Goal: Connect with others: Connect with others

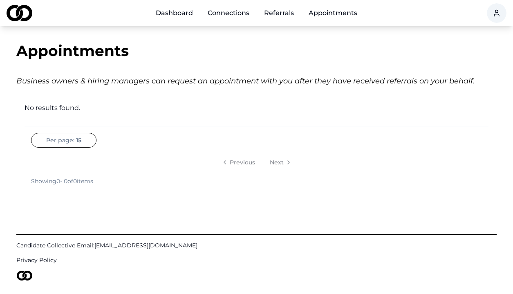
click at [176, 12] on link "Dashboard" at bounding box center [174, 13] width 50 height 16
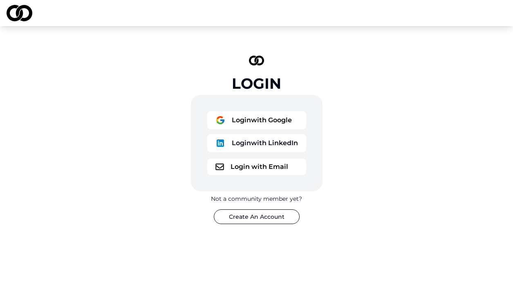
click at [270, 141] on button "Login with LinkedIn" at bounding box center [256, 143] width 99 height 18
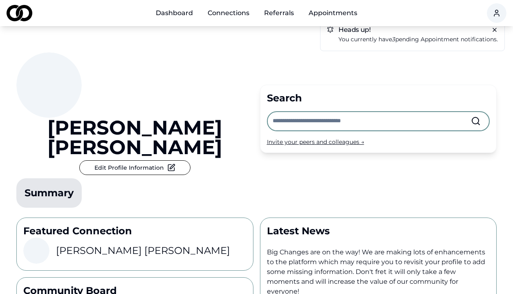
click at [413, 36] on span "You currently have 3 pending appointment notifications." at bounding box center [418, 39] width 159 height 7
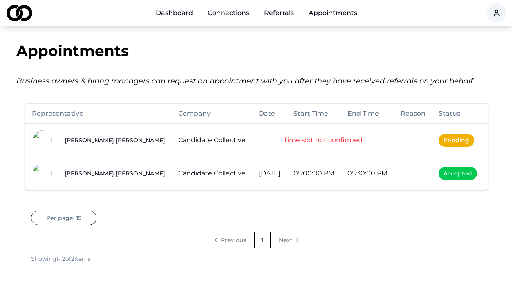
click at [236, 12] on link "Connections" at bounding box center [228, 13] width 55 height 16
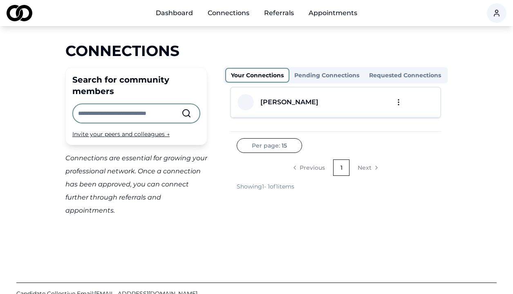
click at [312, 105] on div "Michael Sherman" at bounding box center [289, 102] width 58 height 10
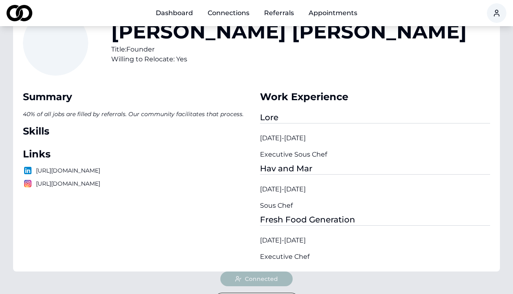
scroll to position [57, 0]
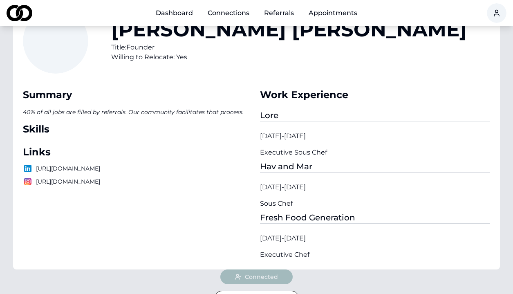
click at [179, 17] on link "Dashboard" at bounding box center [174, 13] width 50 height 16
